Goal: Transaction & Acquisition: Purchase product/service

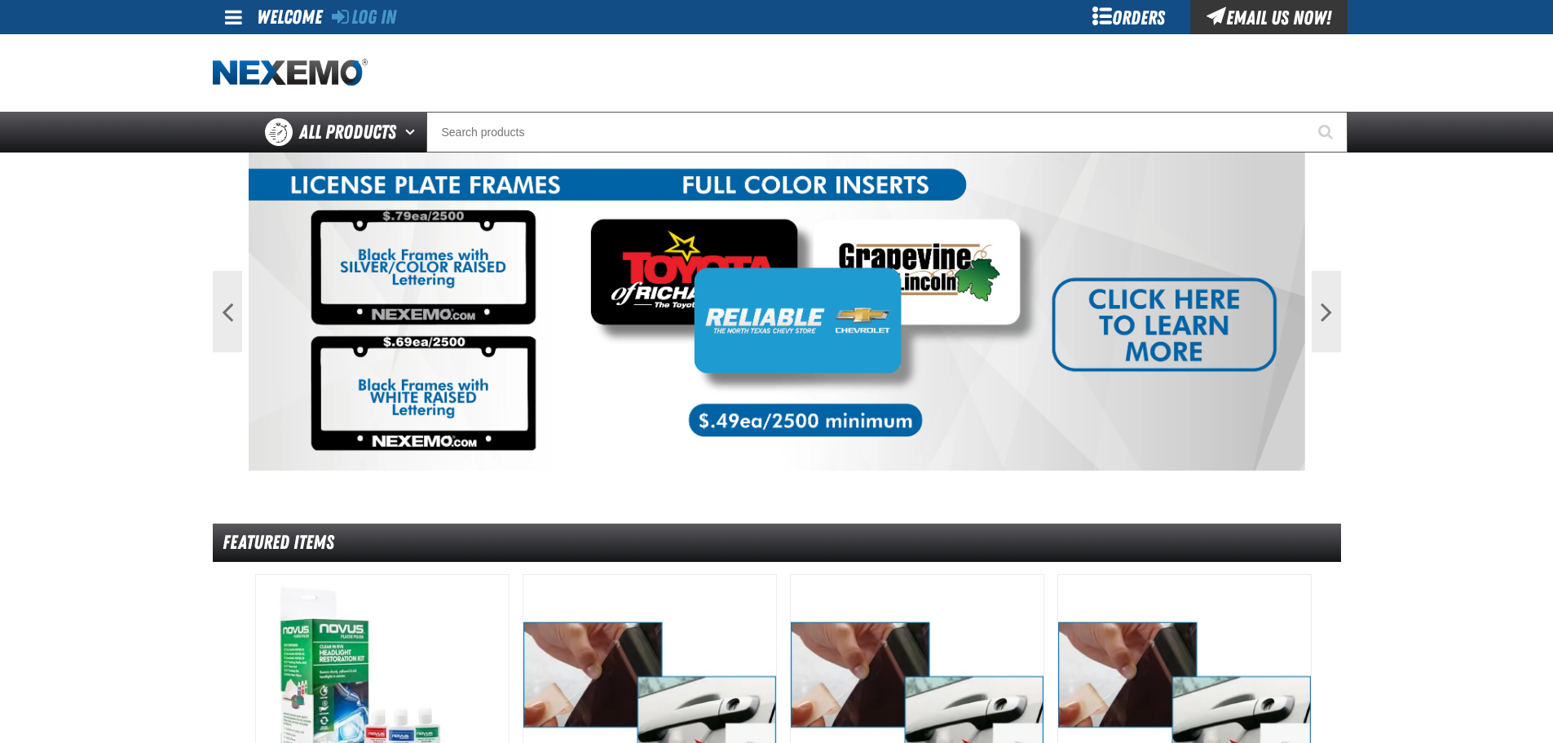
click at [225, 12] on span at bounding box center [233, 17] width 17 height 20
click at [254, 50] on link "Log In Log In" at bounding box center [241, 48] width 43 height 15
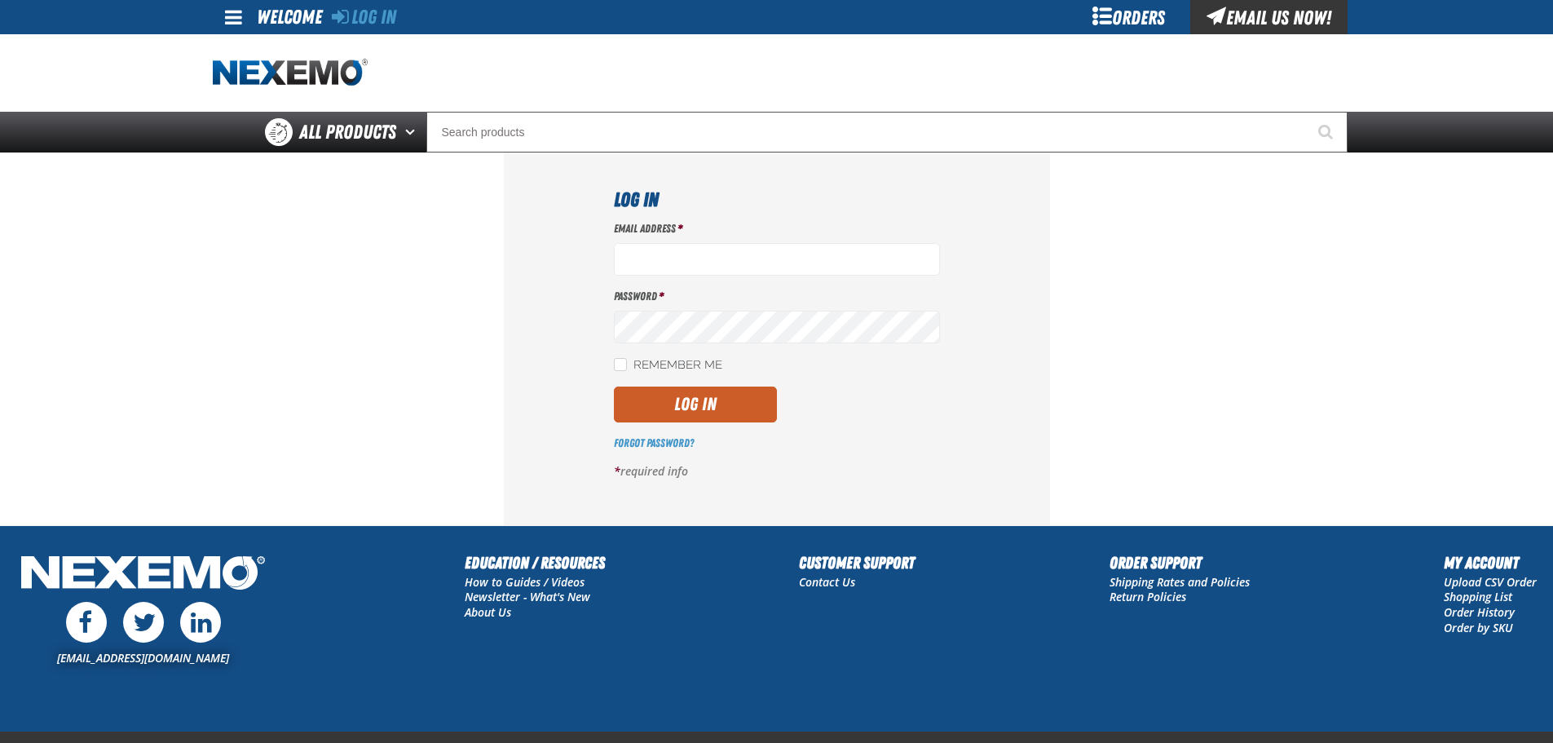
type input "vtoreceptionist@vtaig.com"
click at [691, 372] on label "Remember Me" at bounding box center [668, 365] width 108 height 15
click at [627, 371] on input "Remember Me" at bounding box center [620, 364] width 13 height 13
checkbox input "true"
click at [700, 403] on button "Log In" at bounding box center [695, 404] width 163 height 36
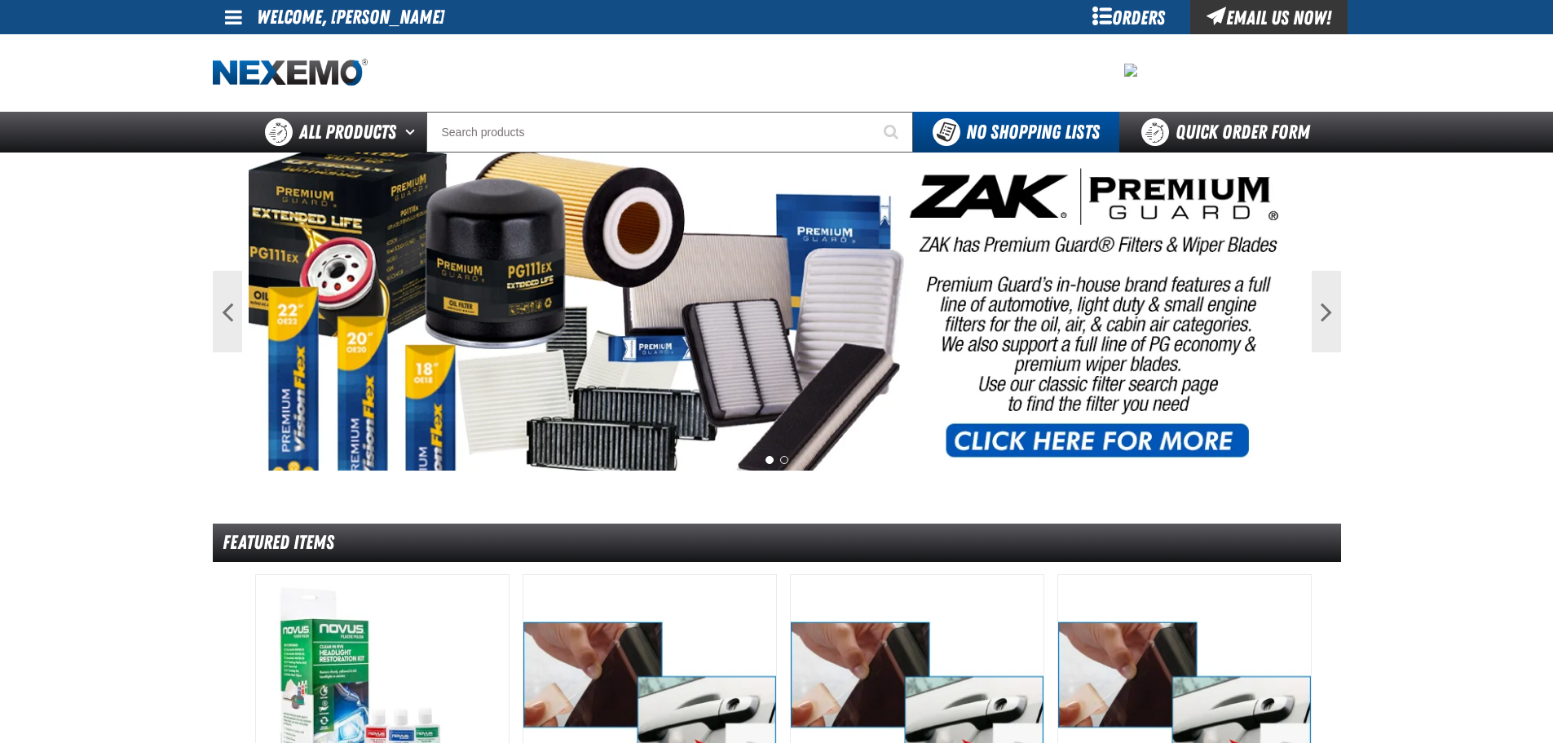
click at [221, 11] on link at bounding box center [235, 17] width 44 height 34
click at [258, 46] on link "My Account My Account" at bounding box center [256, 48] width 73 height 15
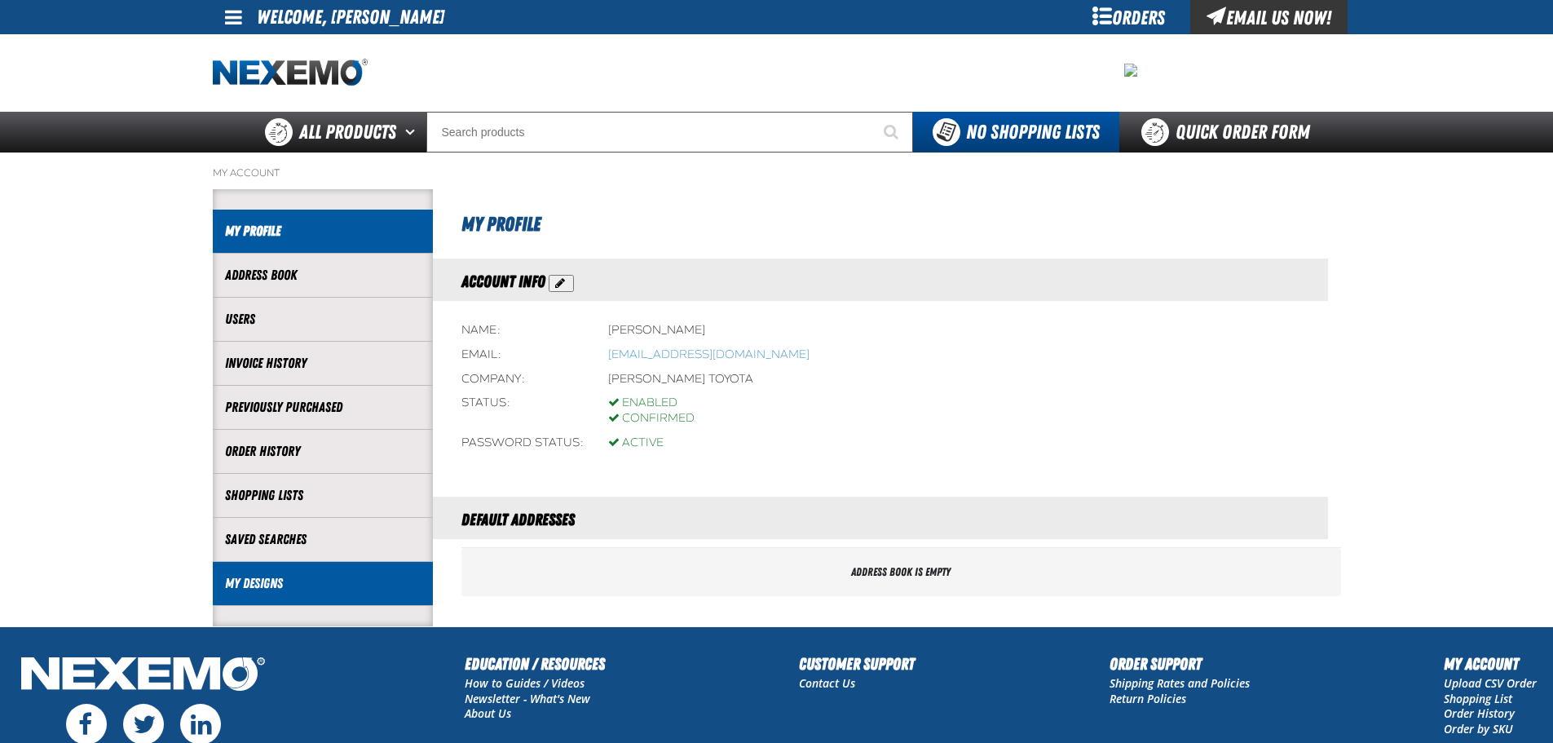
click at [258, 578] on link "My Designs" at bounding box center [323, 583] width 196 height 19
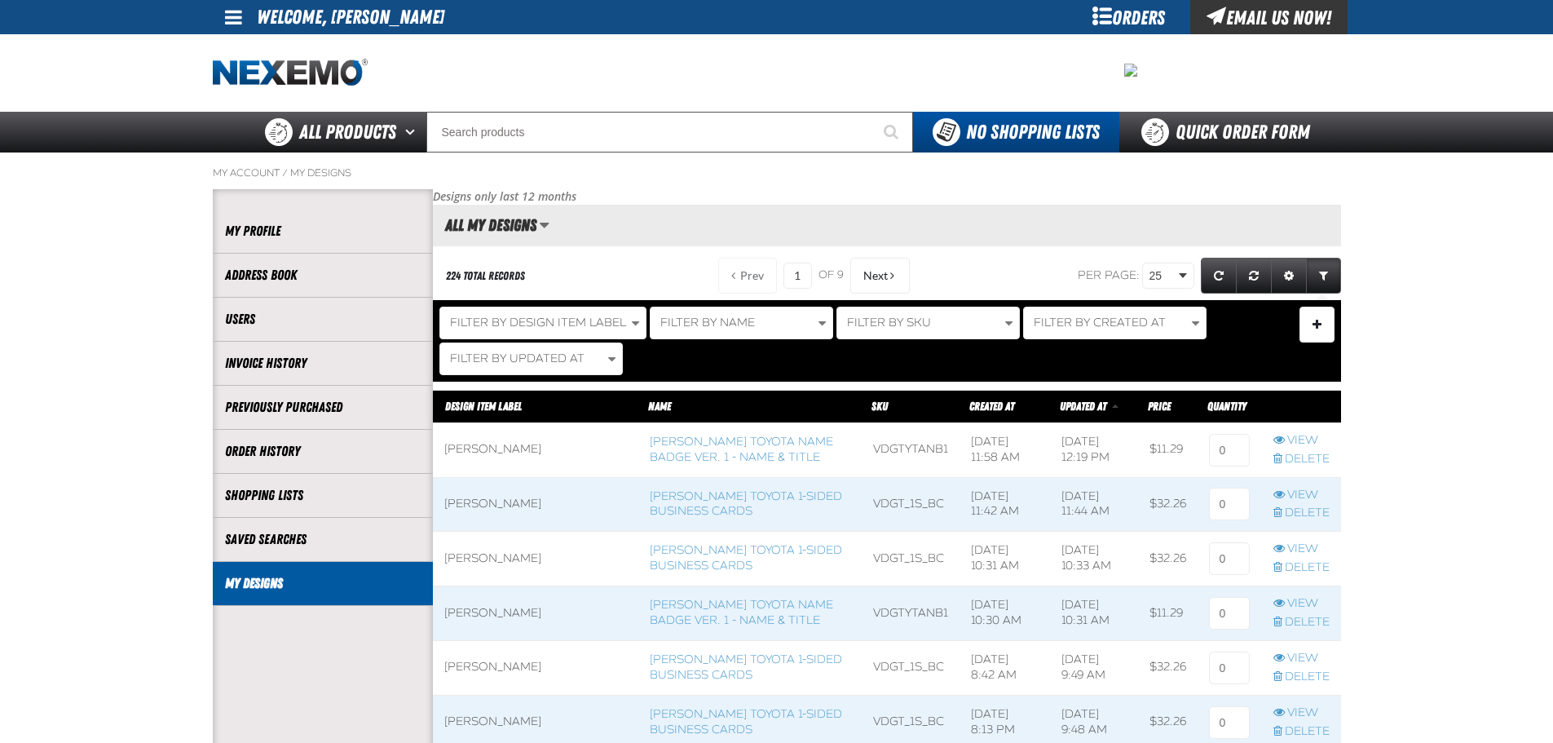
scroll to position [1, 1]
click at [652, 443] on link "[PERSON_NAME] Toyota Name Badge Ver. 1 - Name & Title" at bounding box center [741, 448] width 183 height 29
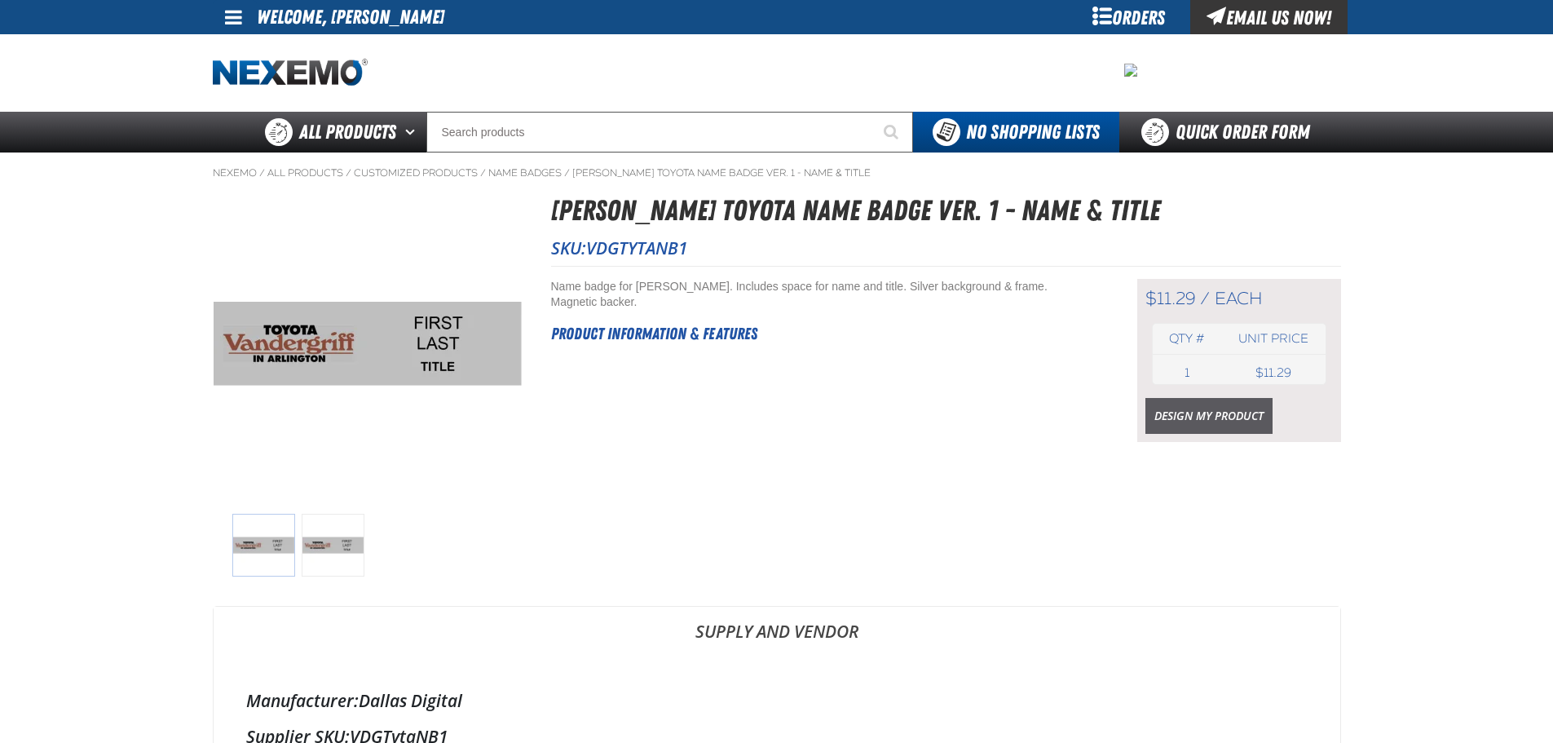
click at [1222, 412] on link "Design My Product" at bounding box center [1208, 416] width 127 height 36
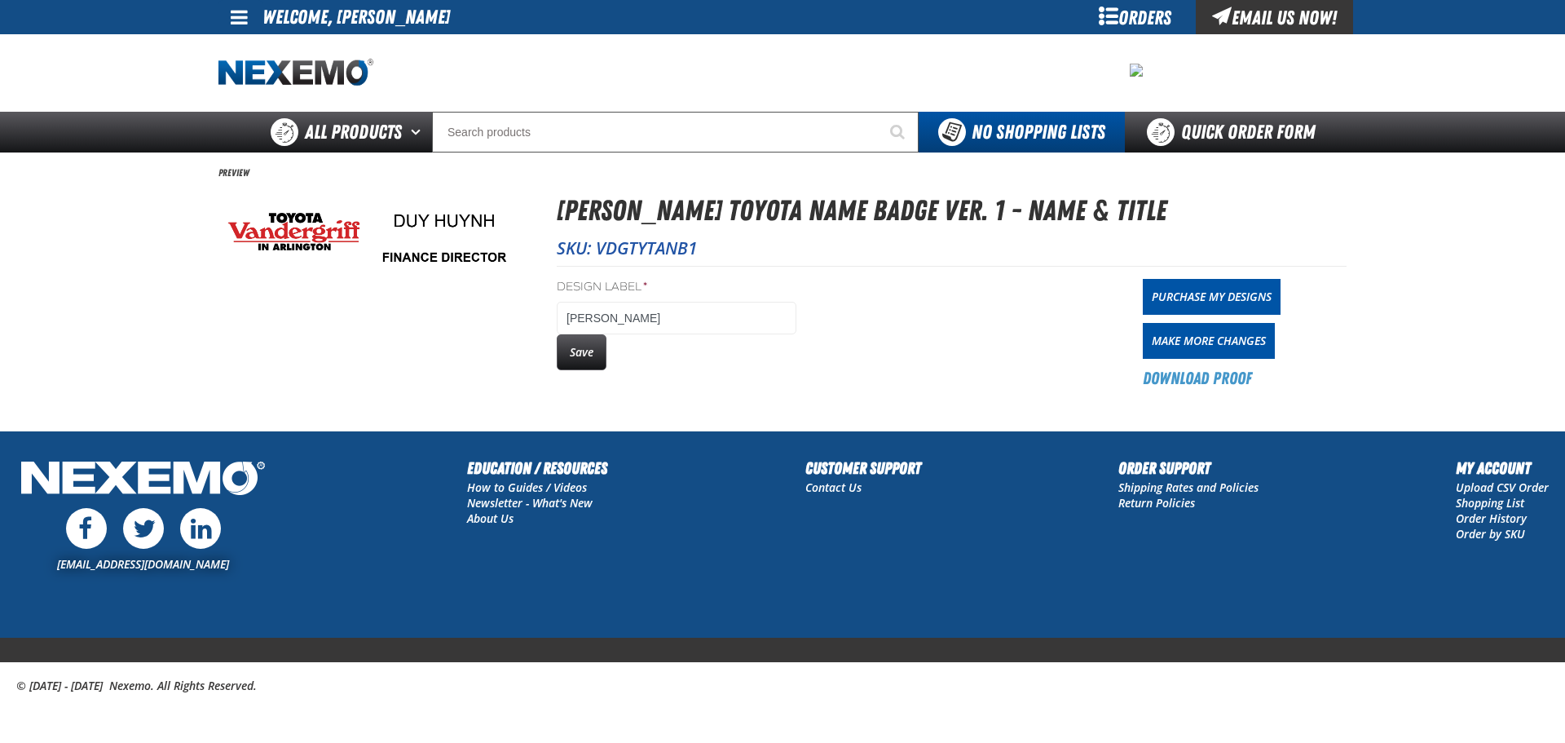
click at [576, 356] on button "Save" at bounding box center [582, 352] width 50 height 36
click at [579, 357] on button "Save" at bounding box center [582, 352] width 50 height 36
click at [1217, 305] on link "Purchase My Designs" at bounding box center [1212, 297] width 138 height 36
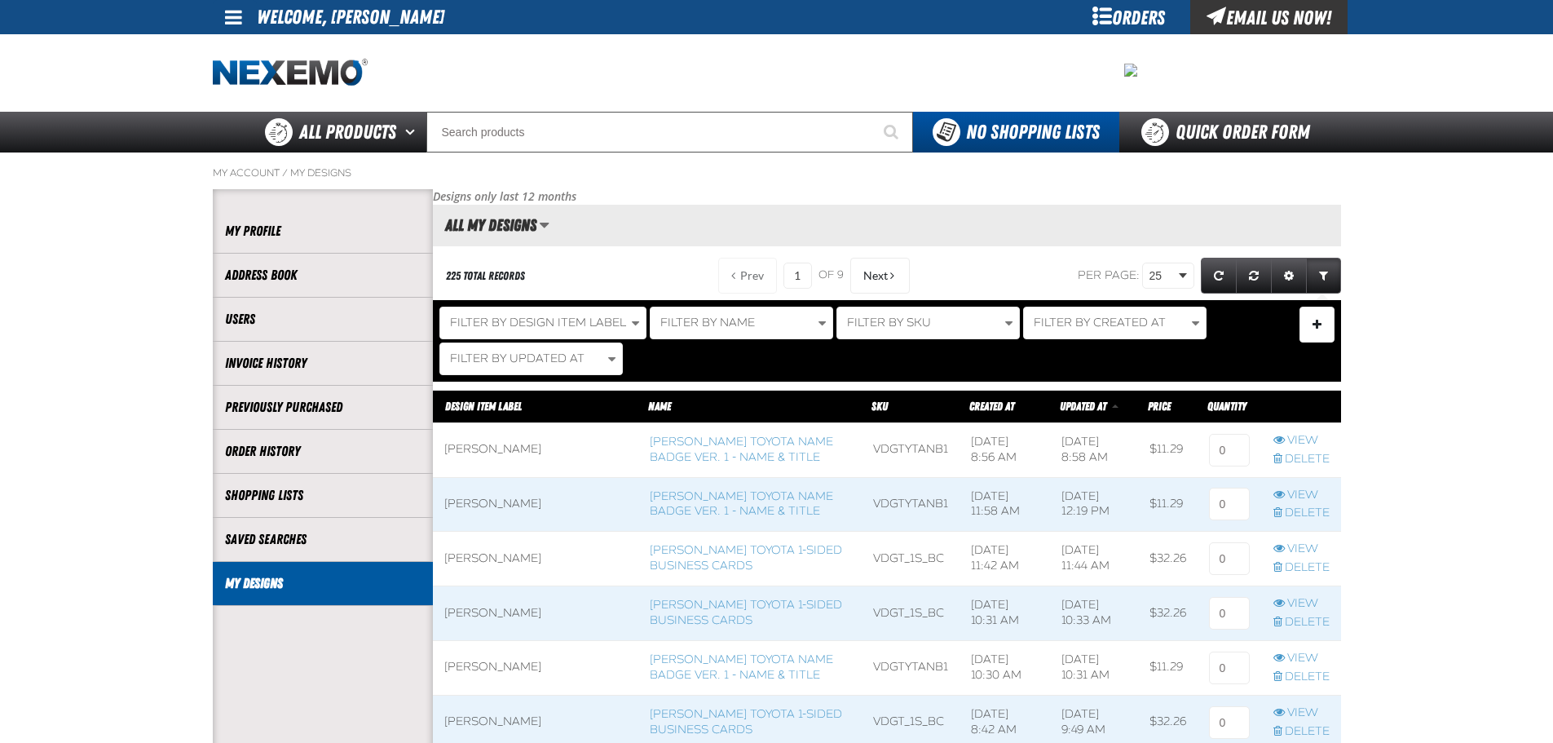
scroll to position [1, 1]
click at [1239, 448] on input at bounding box center [1229, 450] width 41 height 33
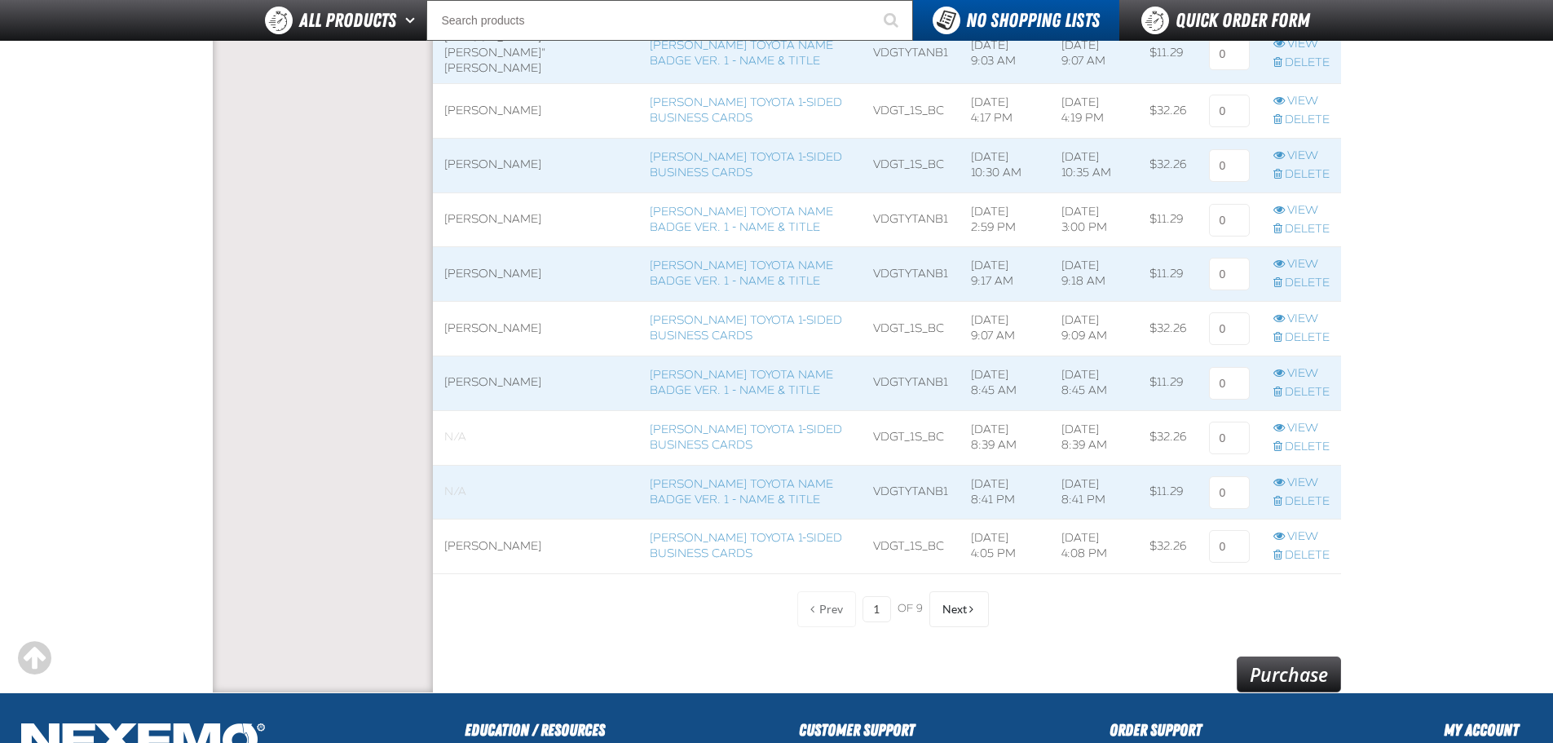
scroll to position [1386, 0]
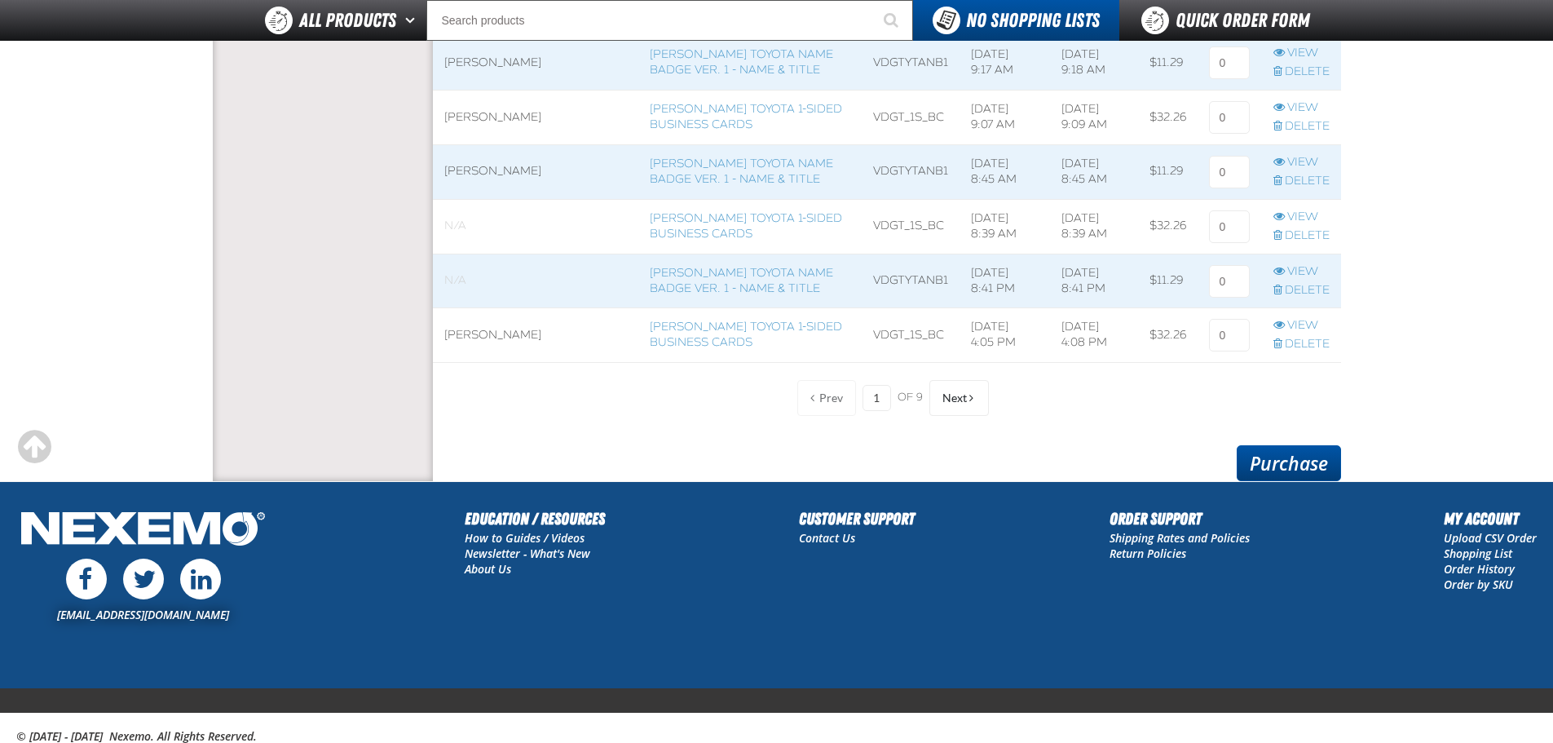
type input "1"
click at [1251, 475] on link "Purchase" at bounding box center [1289, 463] width 104 height 36
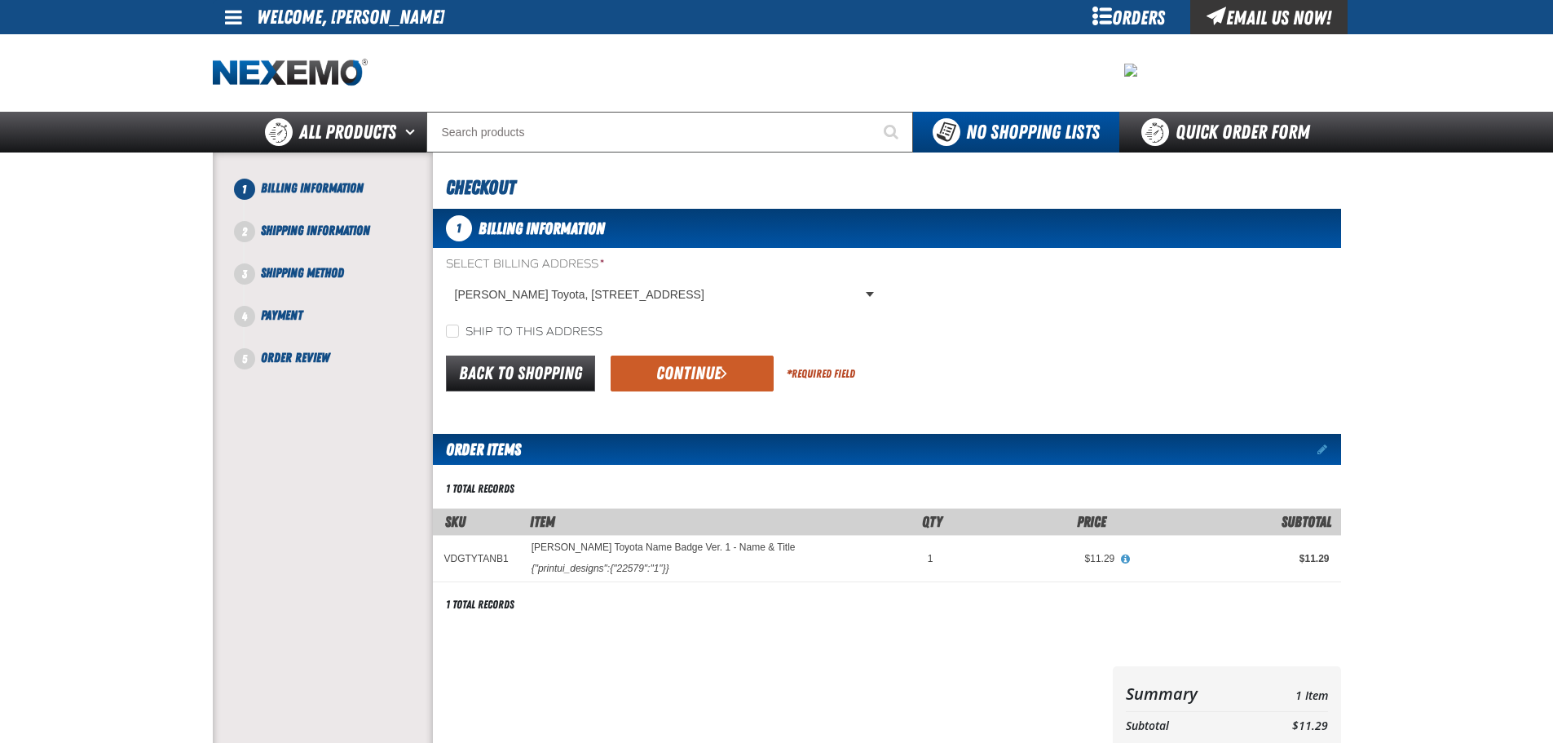
click at [501, 328] on label "Ship to this address" at bounding box center [524, 331] width 157 height 15
click at [459, 328] on input "Ship to this address" at bounding box center [452, 330] width 13 height 13
checkbox input "true"
click at [680, 377] on button "Continue" at bounding box center [692, 373] width 163 height 36
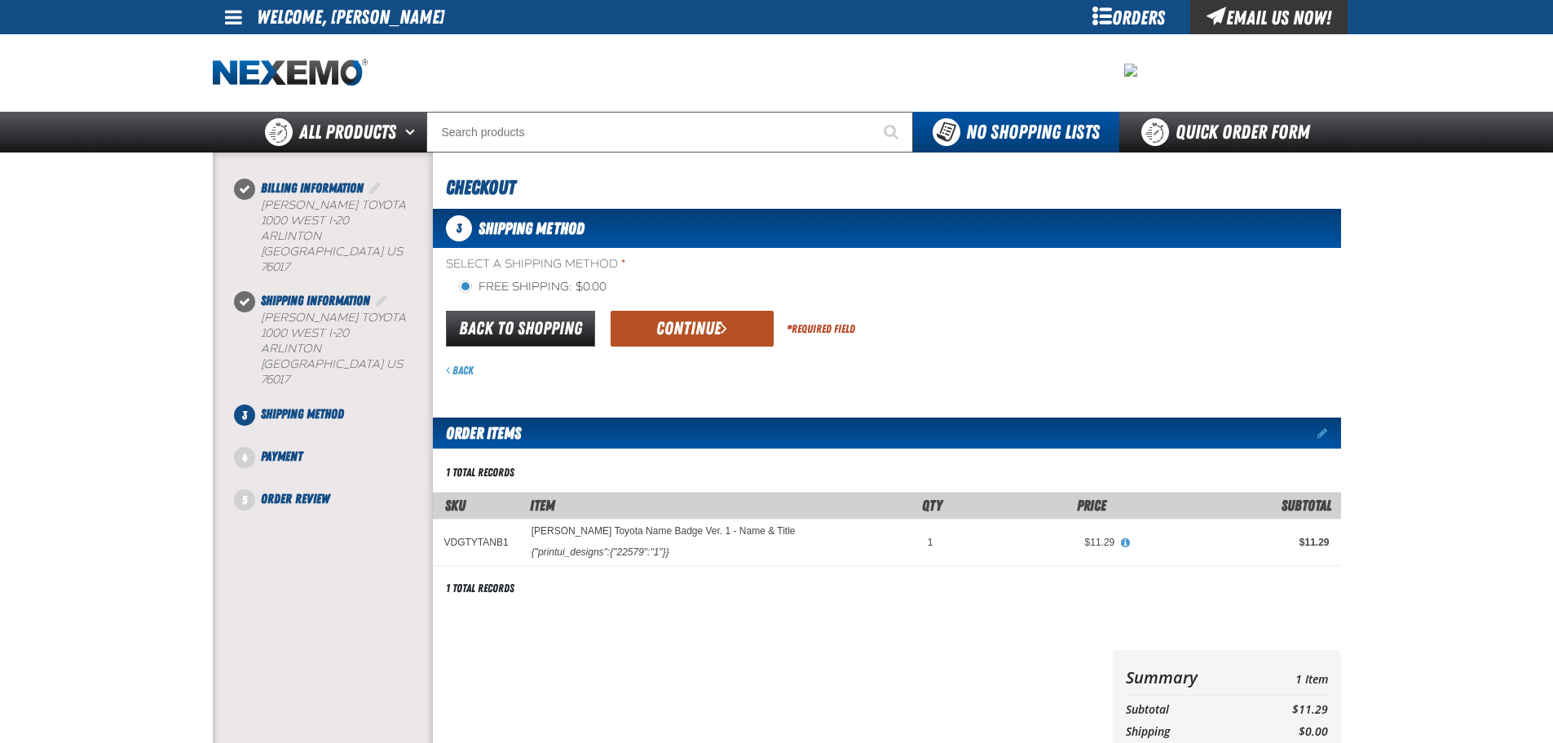
click at [688, 332] on button "Continue" at bounding box center [692, 329] width 163 height 36
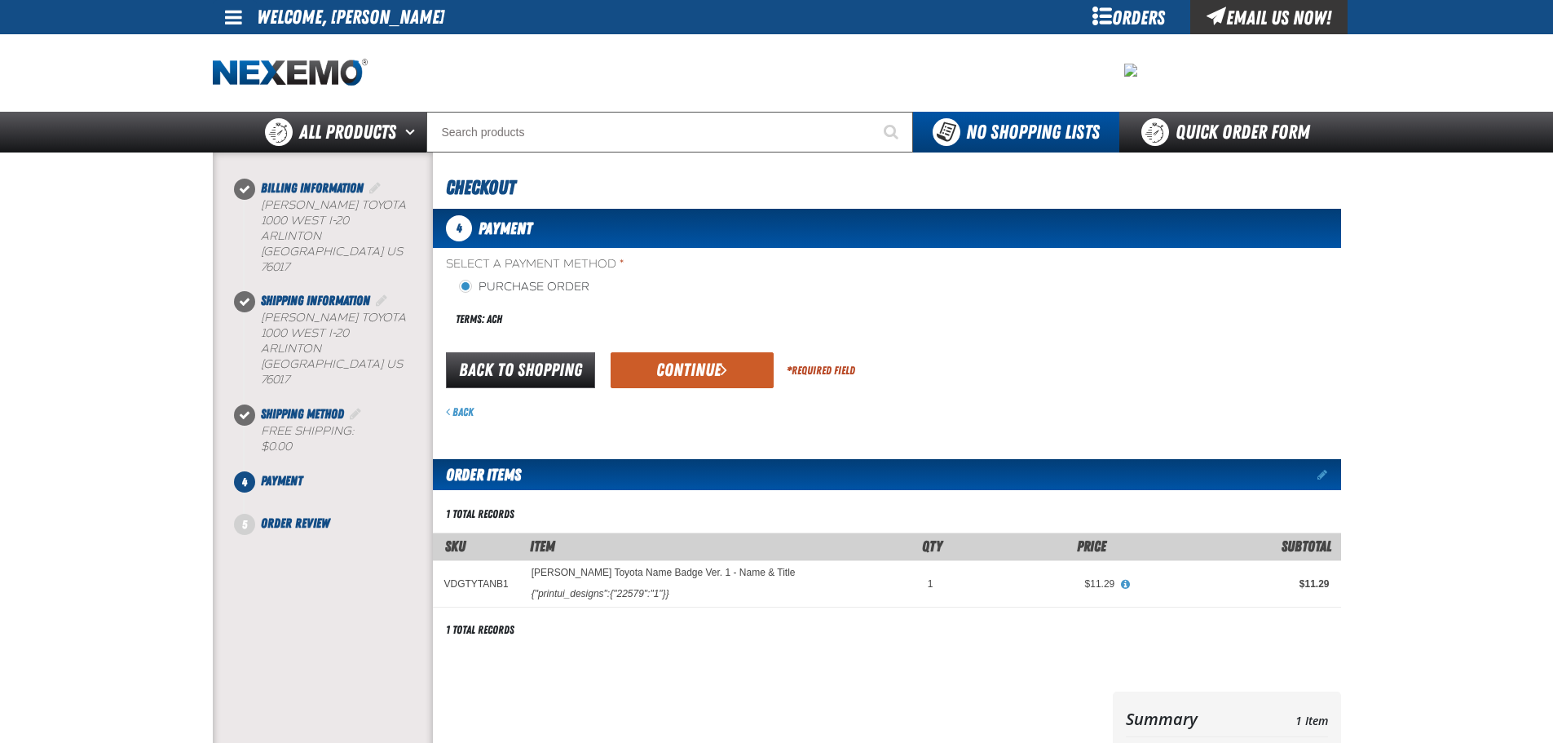
click at [714, 350] on div "Back to Shopping Continue * Required Field" at bounding box center [887, 371] width 908 height 42
click at [721, 369] on span "submit" at bounding box center [724, 369] width 7 height 18
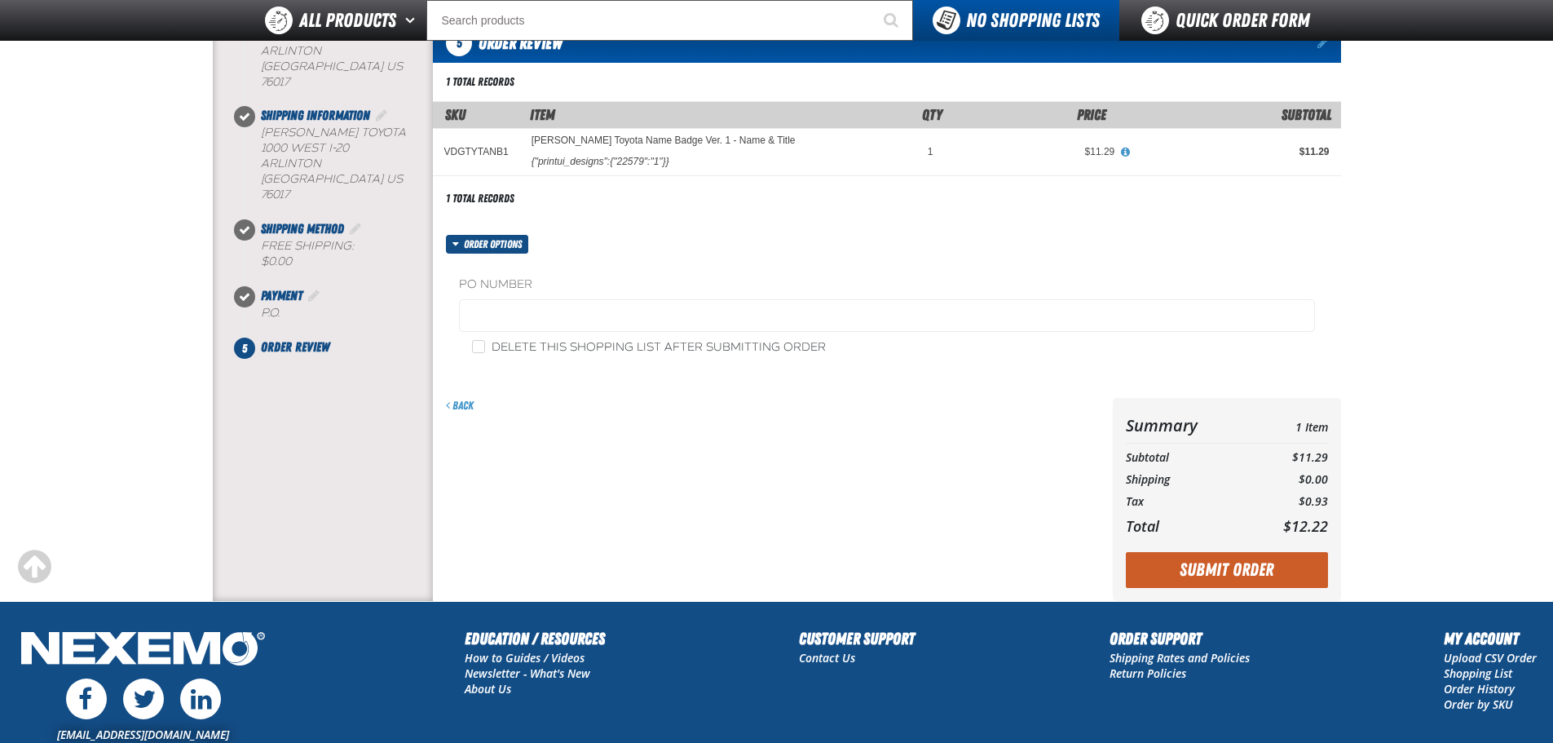
scroll to position [163, 0]
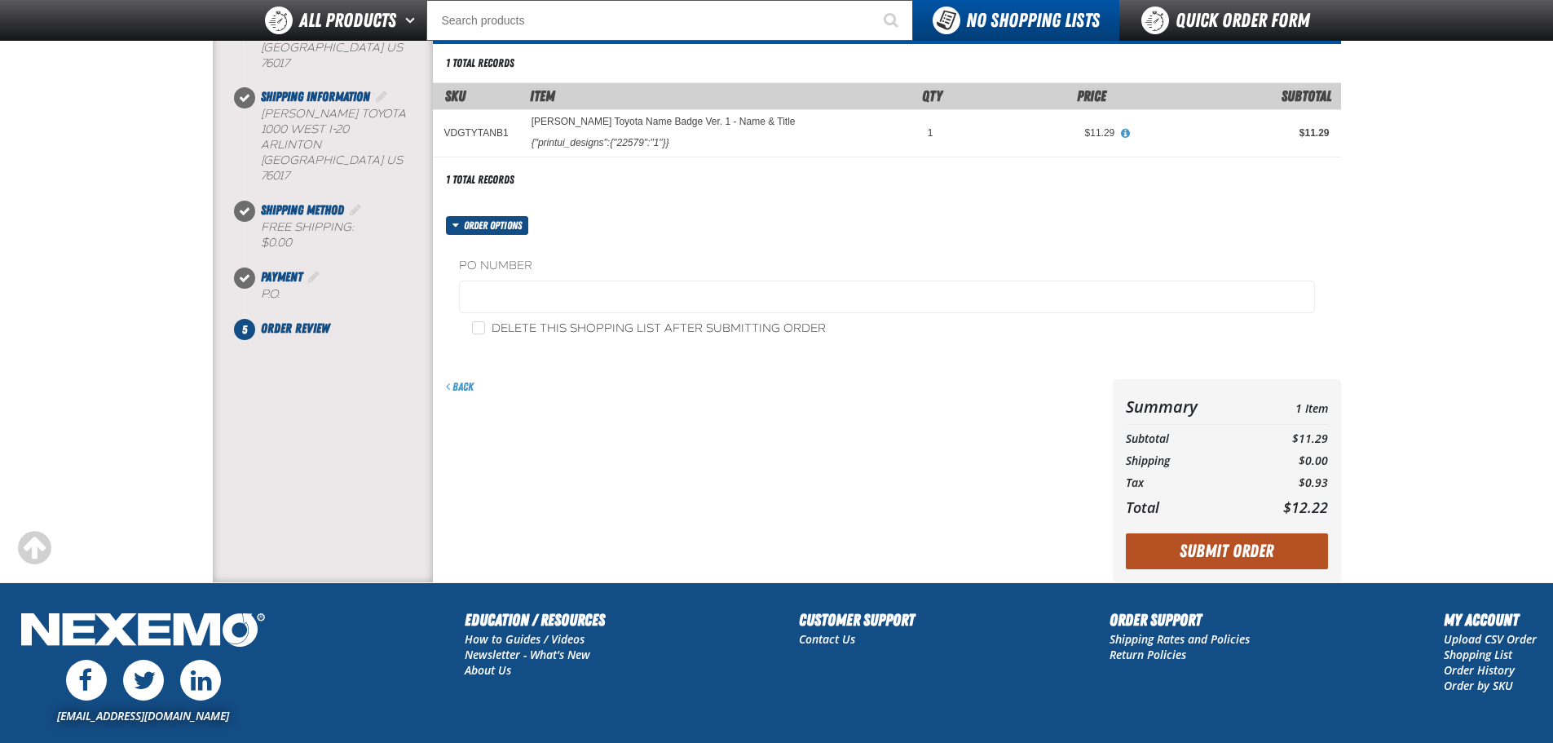
click at [1197, 538] on button "Submit Order" at bounding box center [1227, 551] width 202 height 36
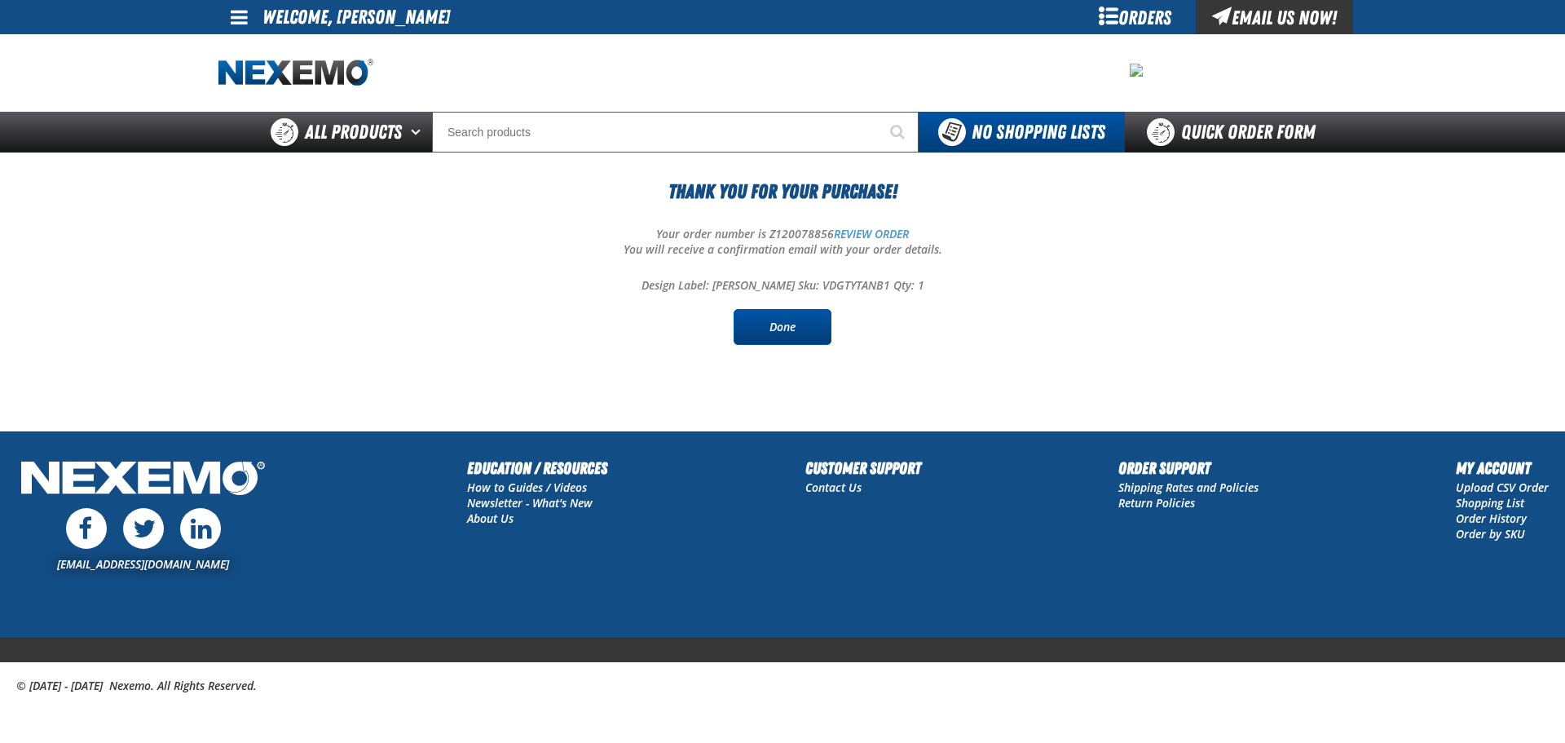
click at [771, 331] on link "Done" at bounding box center [783, 327] width 98 height 36
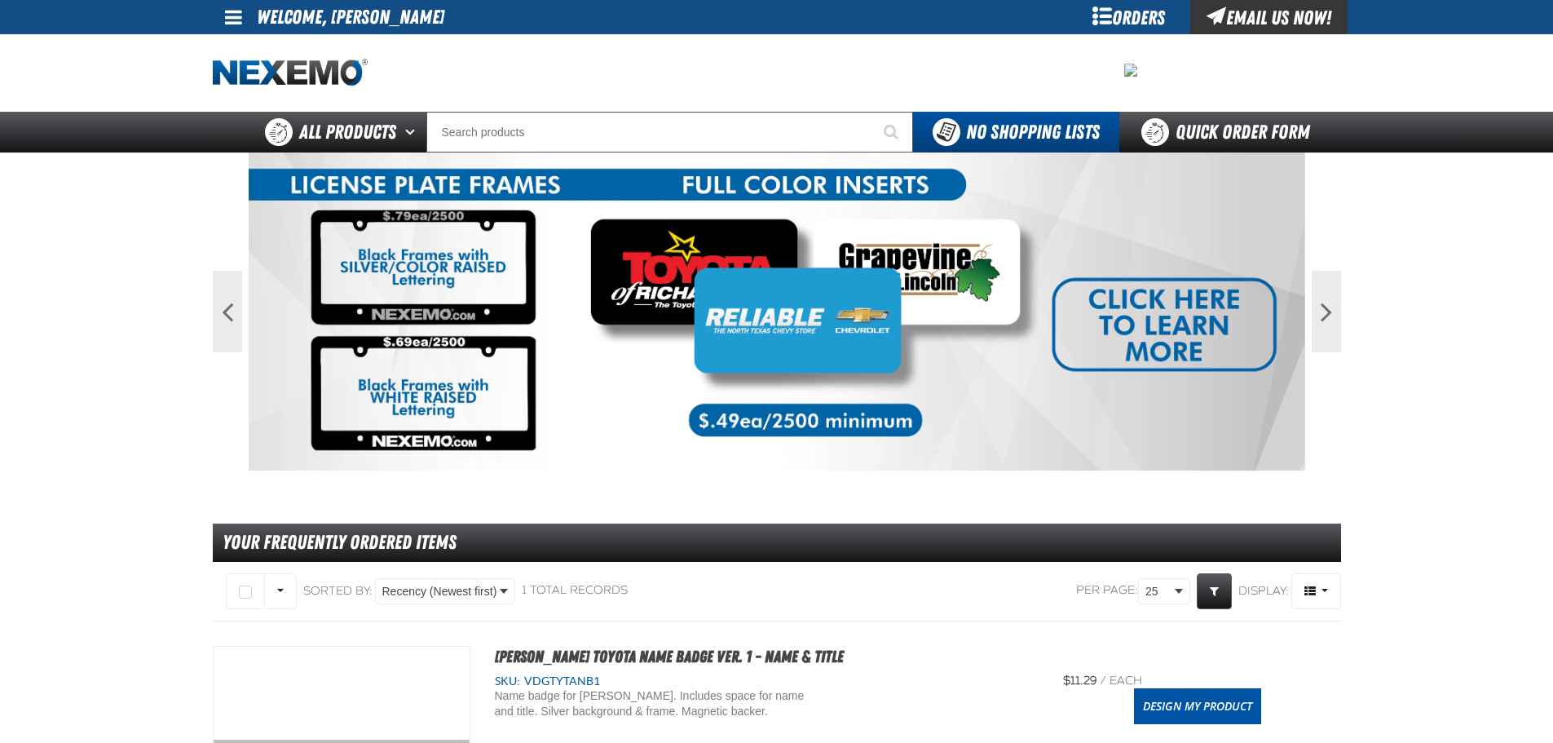
click at [232, 12] on span at bounding box center [233, 17] width 17 height 20
click at [284, 42] on link "My Account My Account" at bounding box center [256, 48] width 73 height 15
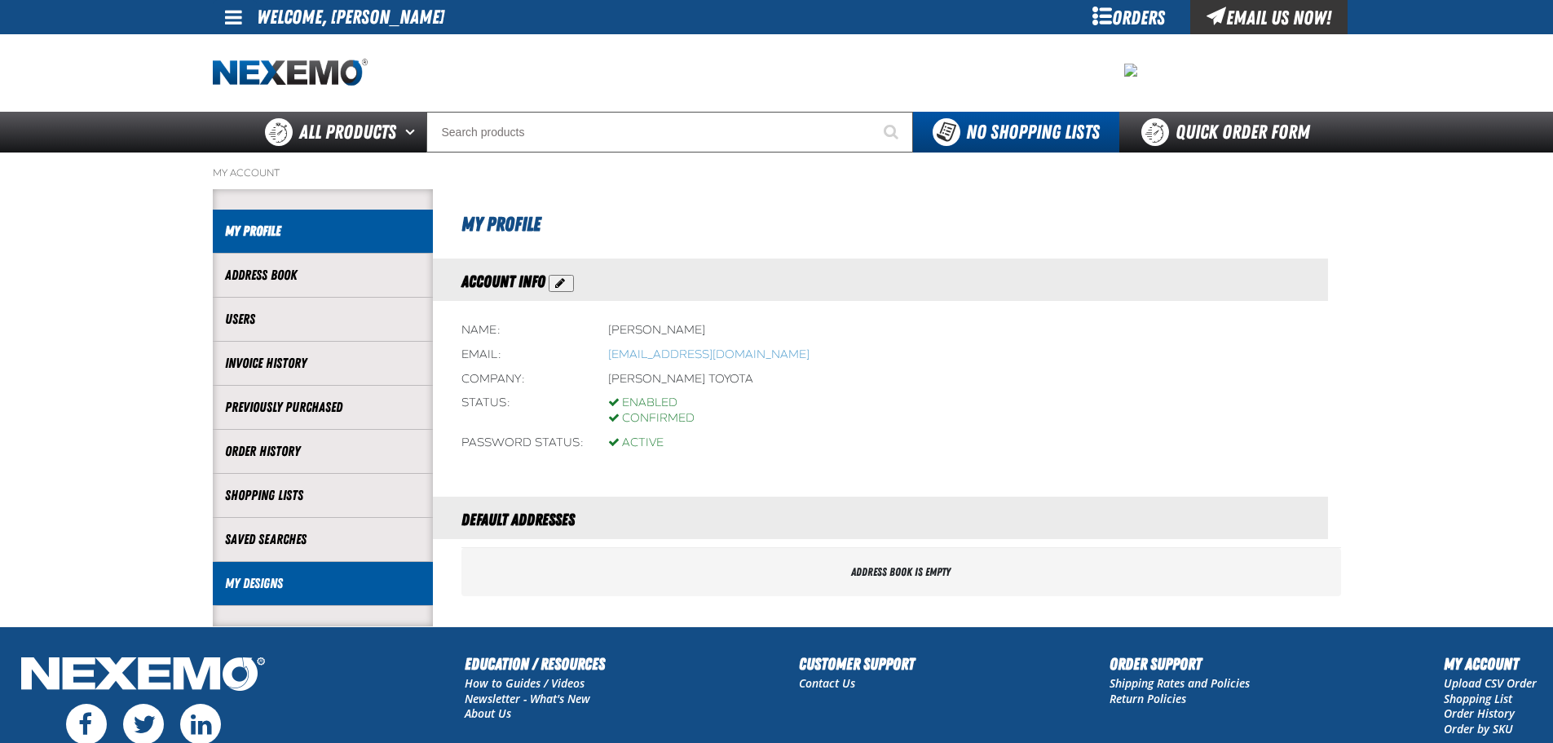
click at [294, 596] on li "My Designs" at bounding box center [323, 584] width 220 height 44
click at [252, 582] on link "My Designs" at bounding box center [323, 583] width 196 height 19
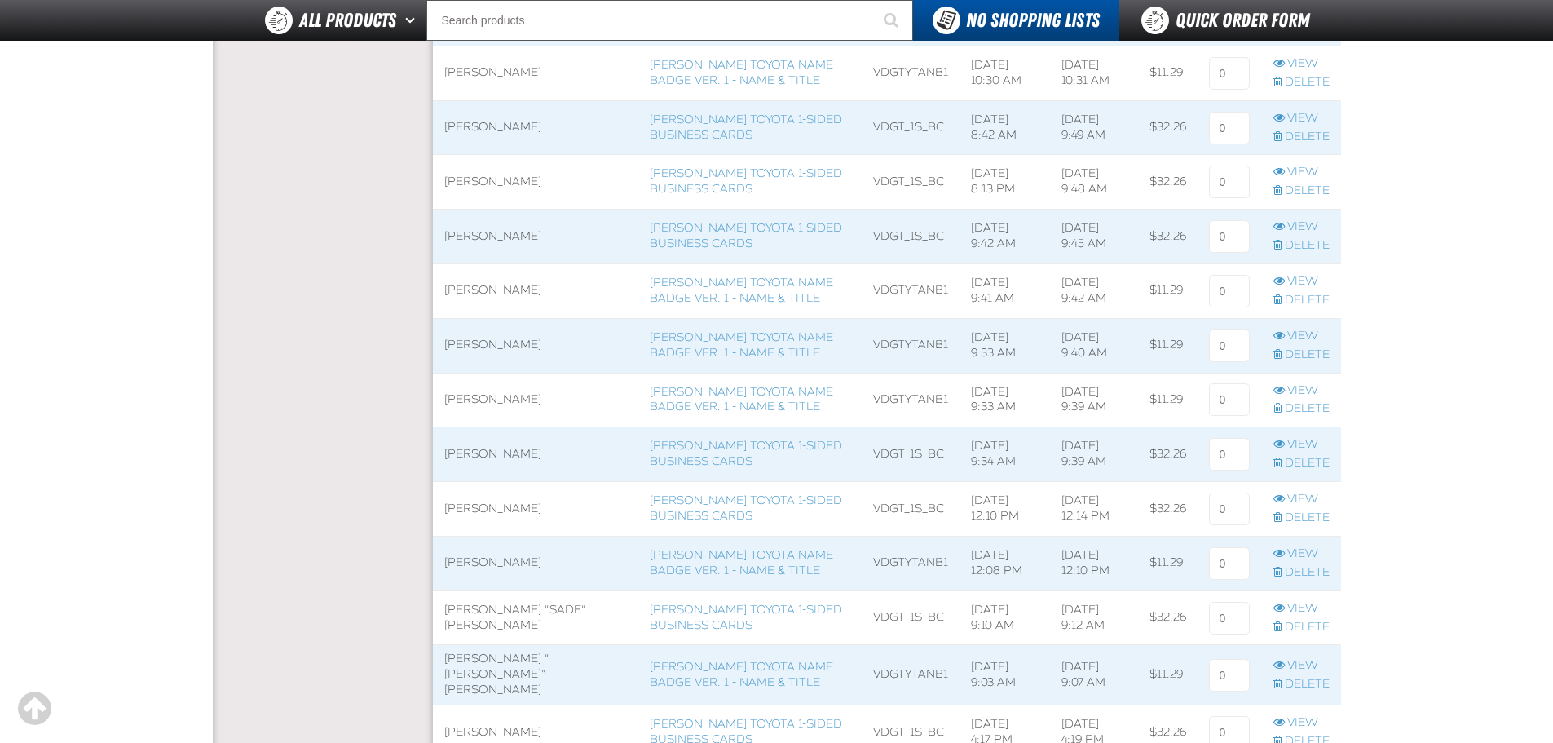
scroll to position [571, 0]
